Goal: Information Seeking & Learning: Understand process/instructions

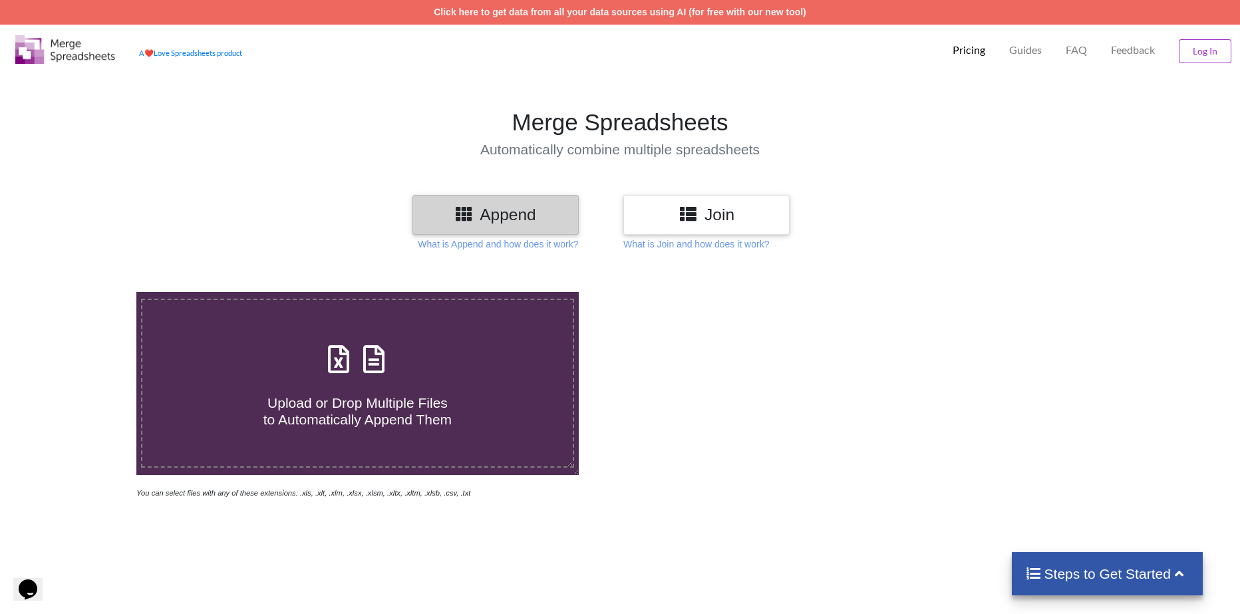
click at [966, 54] on p "Pricing" at bounding box center [968, 50] width 33 height 14
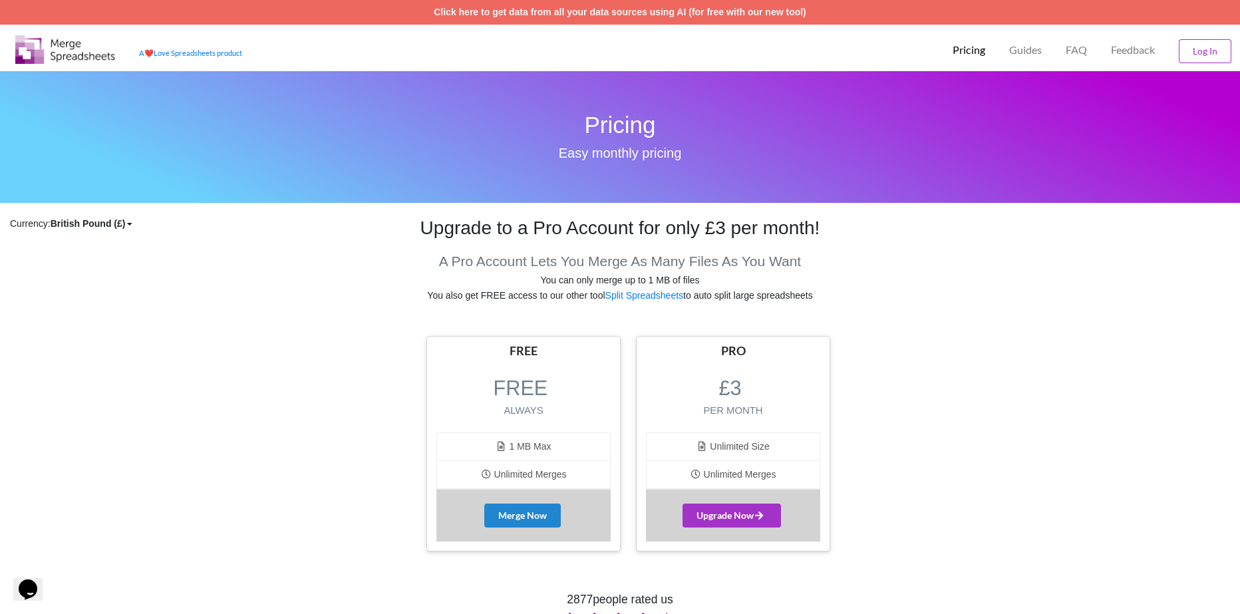
click at [966, 54] on p "Pricing" at bounding box center [968, 50] width 33 height 14
click at [43, 53] on img at bounding box center [65, 49] width 100 height 29
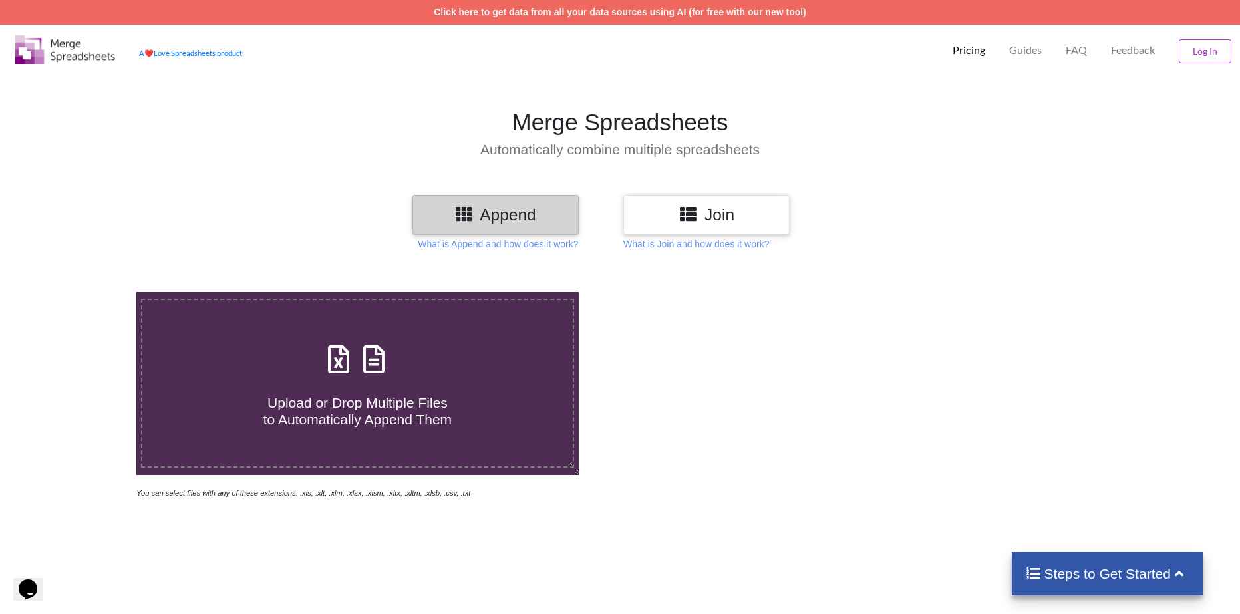
click at [1063, 585] on div "Steps to Get Started" at bounding box center [1107, 573] width 191 height 43
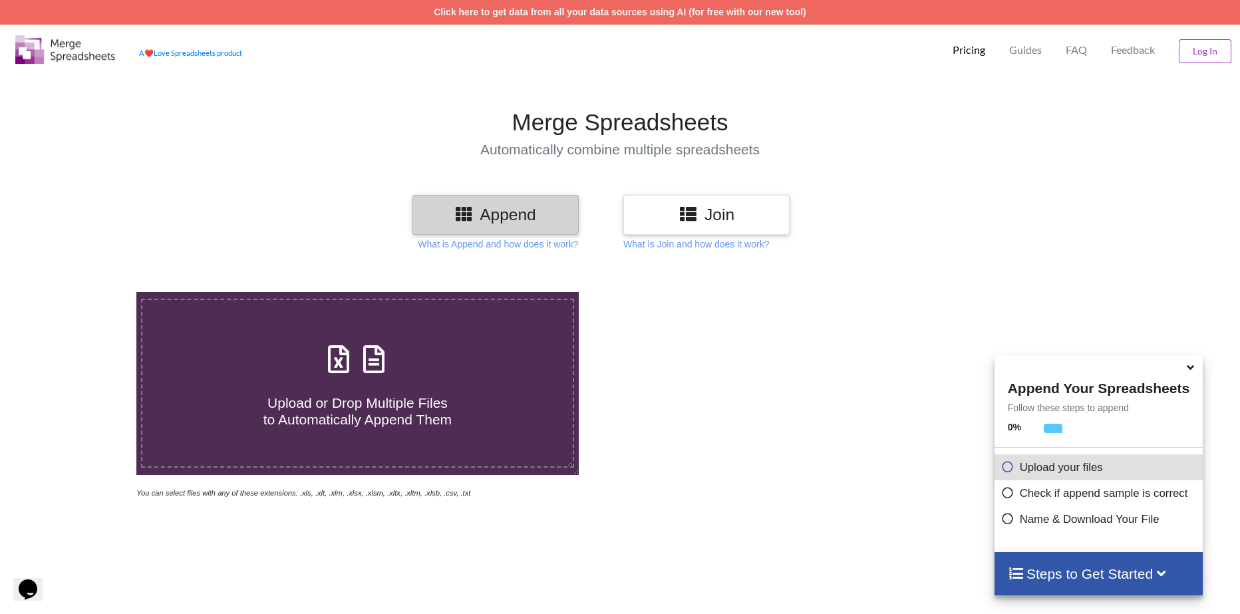
click at [927, 461] on div at bounding box center [882, 396] width 525 height 208
click at [472, 17] on link "Click here to get data from all your data sources using AI (for free with our n…" at bounding box center [620, 12] width 372 height 11
click at [39, 586] on div "Opens Chat This icon Opens the chat window." at bounding box center [27, 589] width 21 height 21
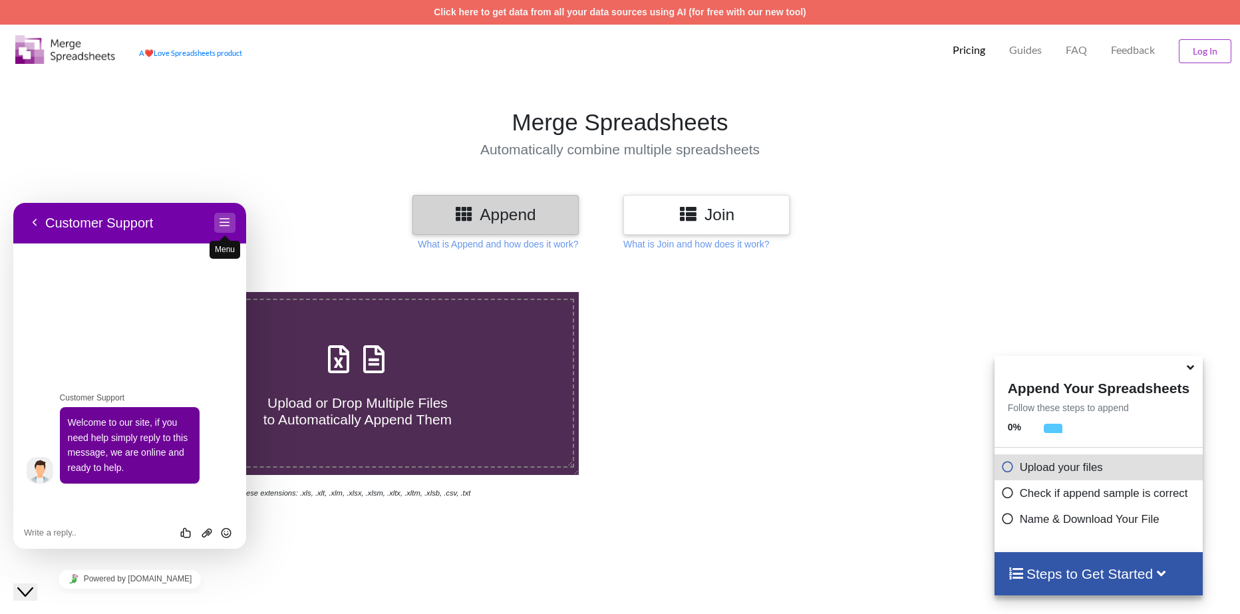
click at [228, 226] on button "Menu" at bounding box center [224, 223] width 21 height 20
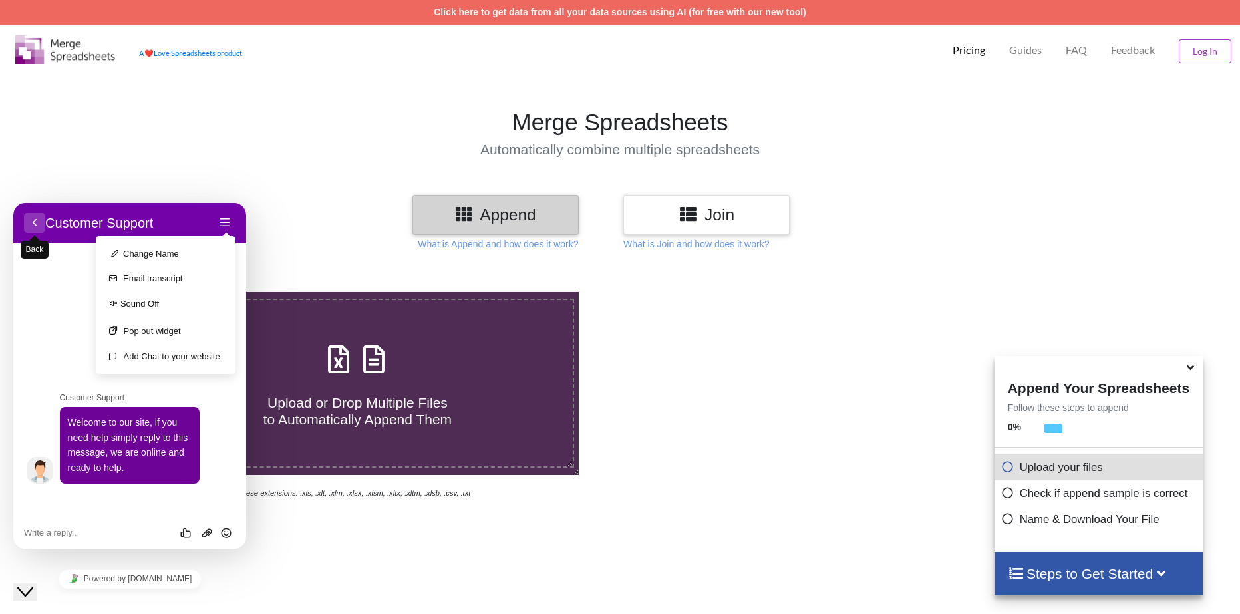
click at [29, 221] on button "Back" at bounding box center [34, 223] width 21 height 20
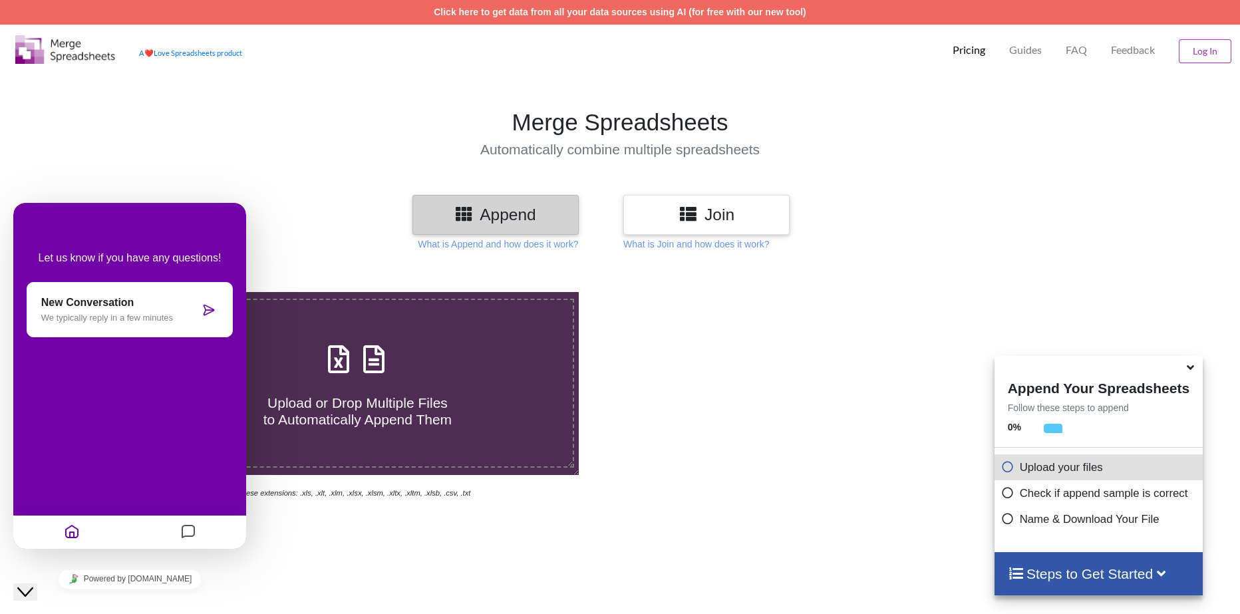
click at [682, 531] on div "Upload or Drop Multiple Files to Automatically Append Them You can select files…" at bounding box center [620, 571] width 1240 height 614
click at [1189, 371] on icon at bounding box center [1190, 365] width 14 height 12
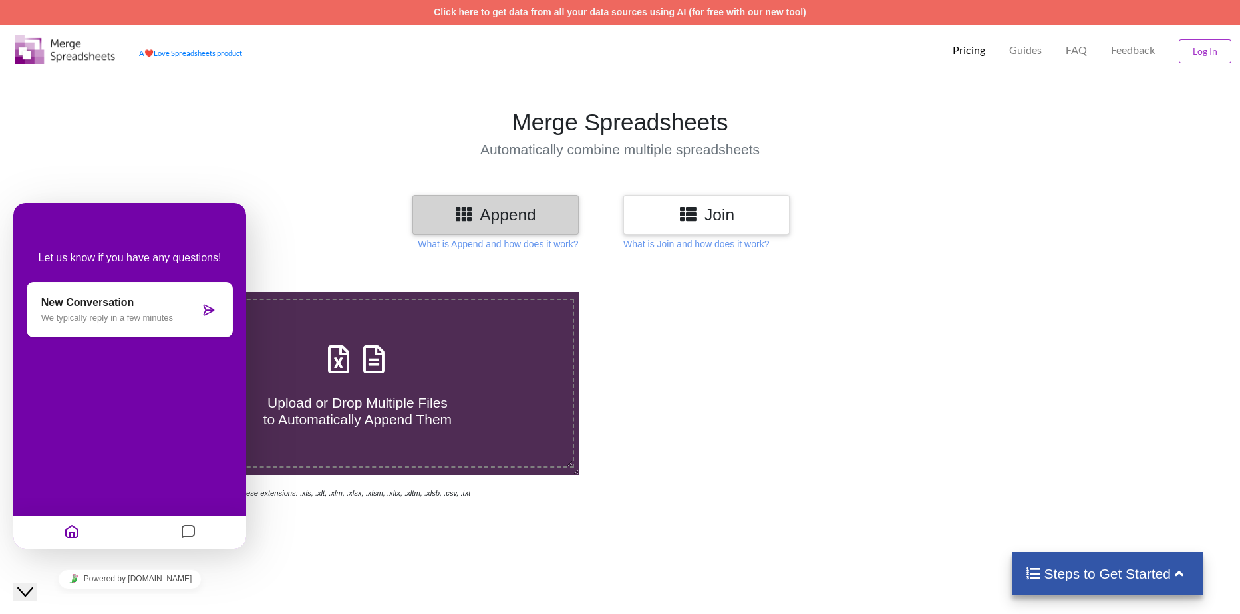
click at [33, 584] on icon "Close Chat This icon closes the chat window." at bounding box center [25, 592] width 16 height 16
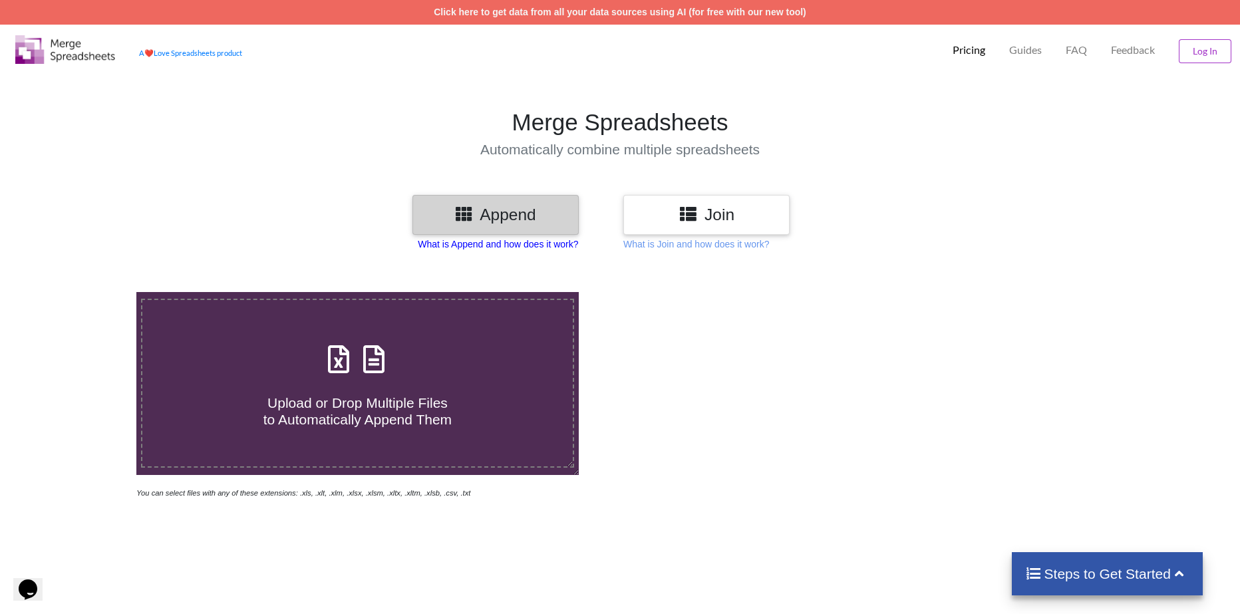
click at [526, 245] on p "What is Append and how does it work?" at bounding box center [498, 243] width 160 height 13
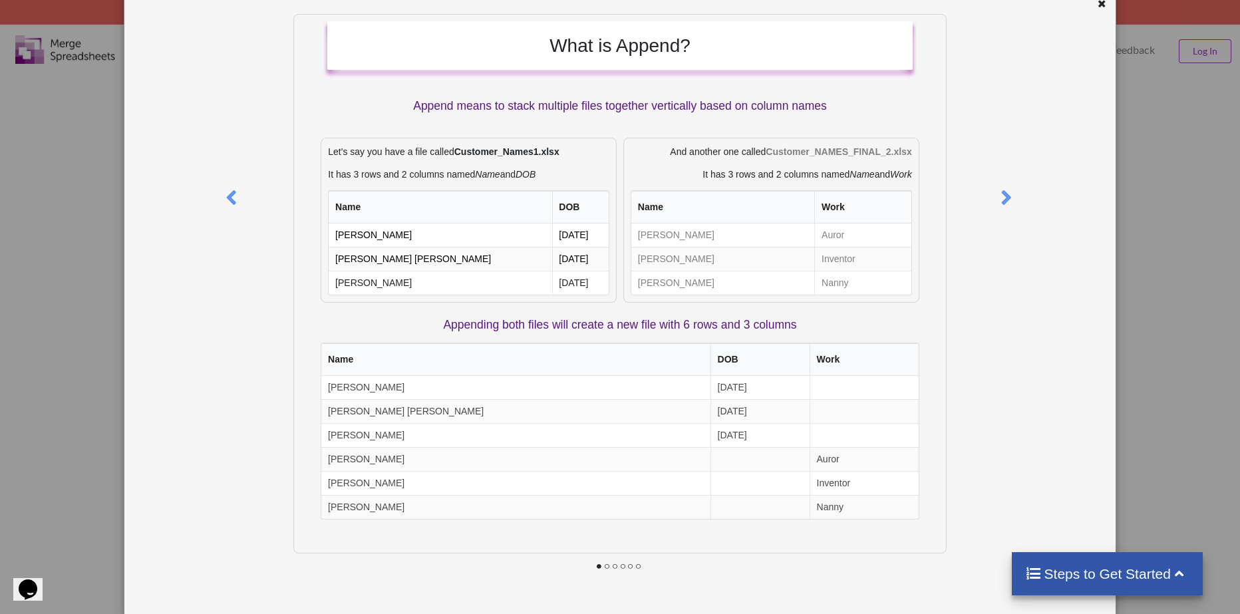
scroll to position [63, 0]
click at [1008, 202] on icon at bounding box center [1005, 191] width 27 height 23
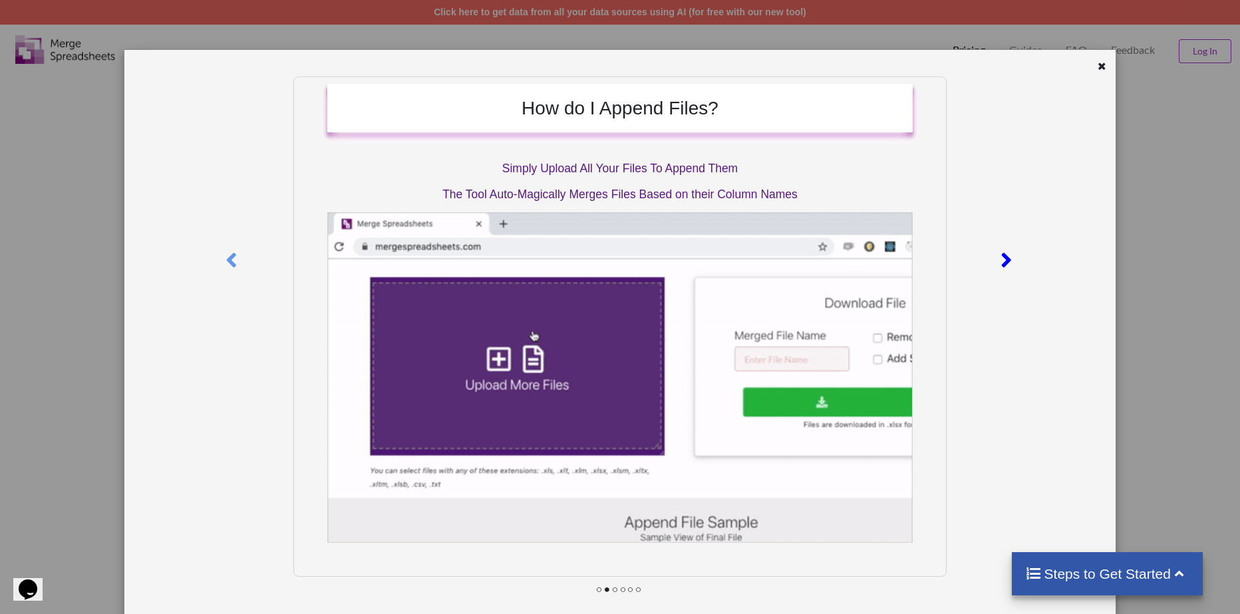
click at [1011, 252] on icon at bounding box center [1005, 254] width 27 height 23
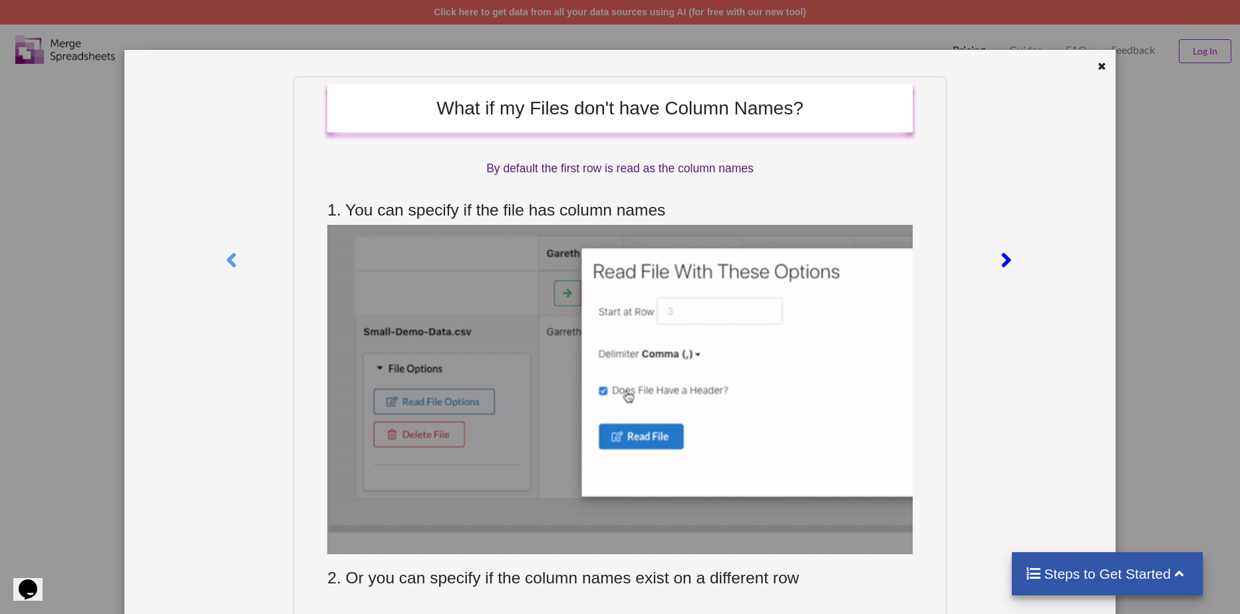
click at [1009, 254] on icon at bounding box center [1005, 254] width 27 height 23
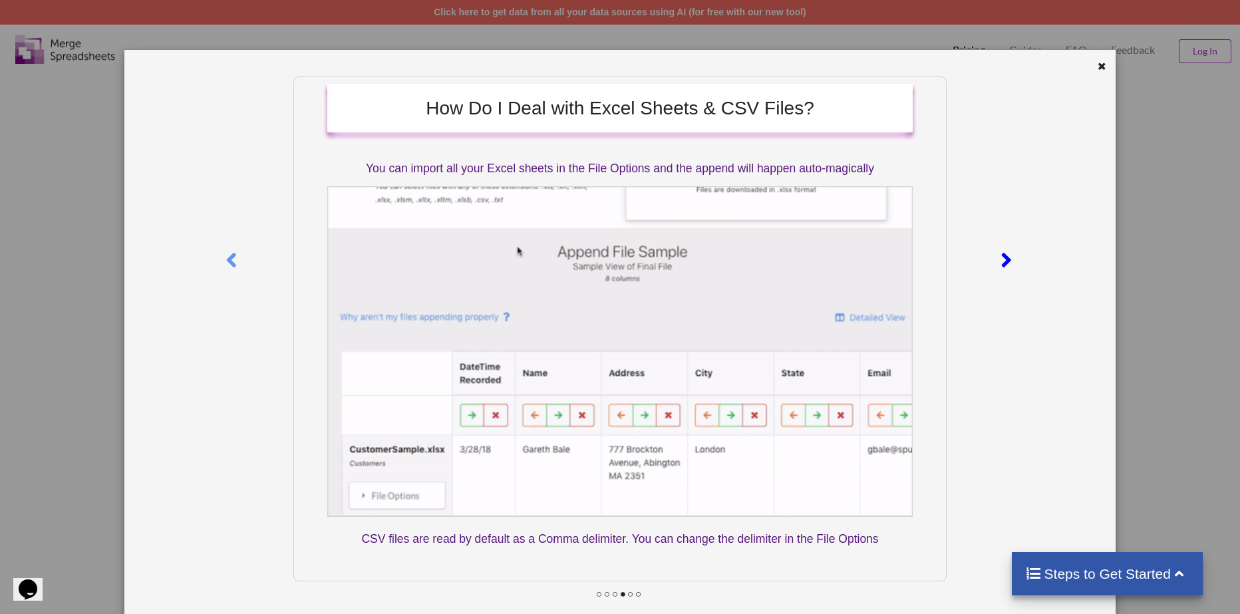
click at [1008, 253] on icon at bounding box center [1005, 254] width 27 height 23
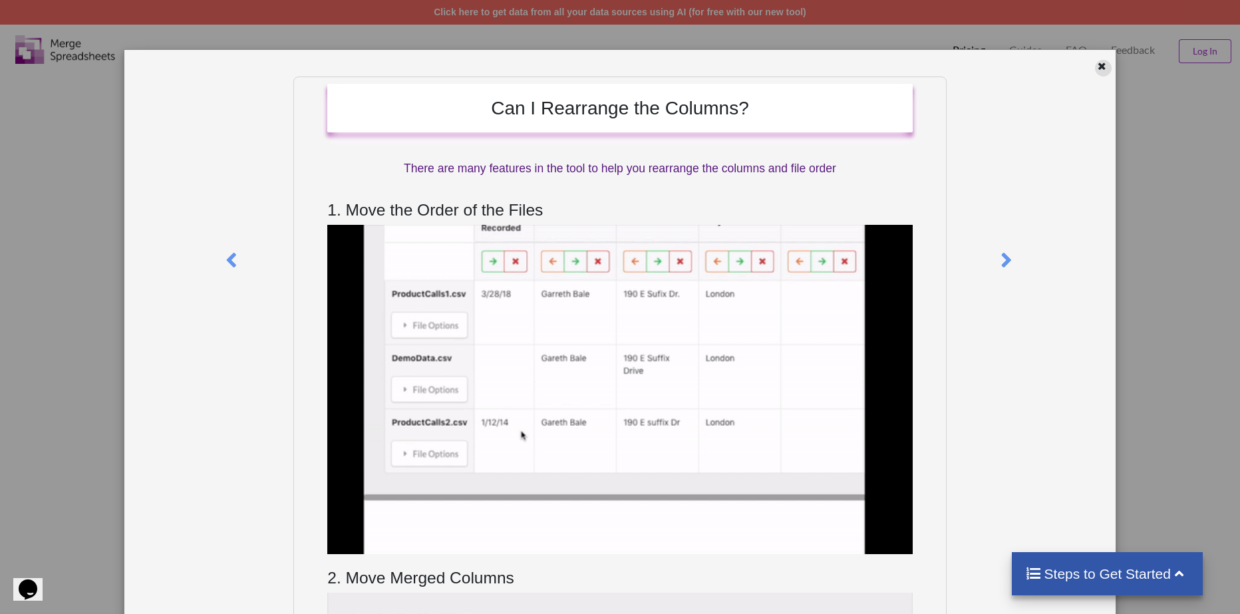
click at [1096, 65] on icon at bounding box center [1101, 64] width 11 height 9
